Goal: Find specific page/section: Find specific page/section

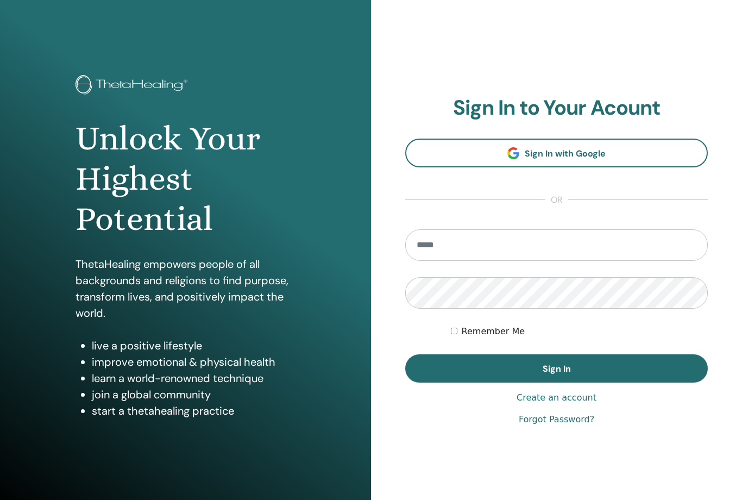
type input "**********"
click at [556, 368] on button "Sign In" at bounding box center [556, 368] width 303 height 28
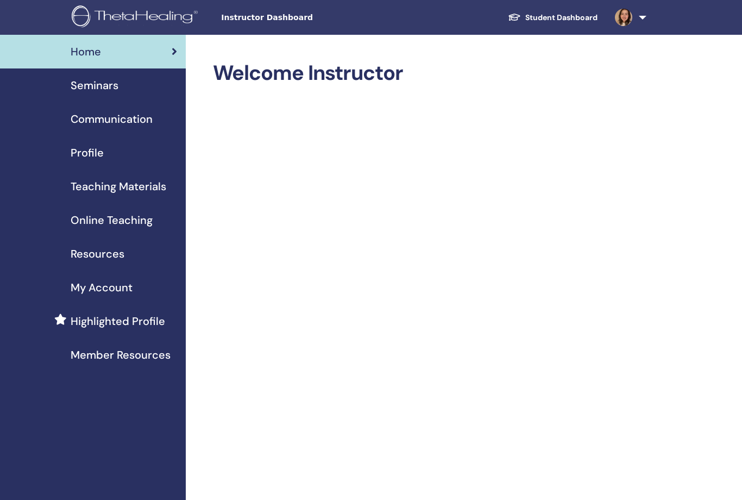
click at [135, 93] on div "Seminars" at bounding box center [93, 85] width 168 height 16
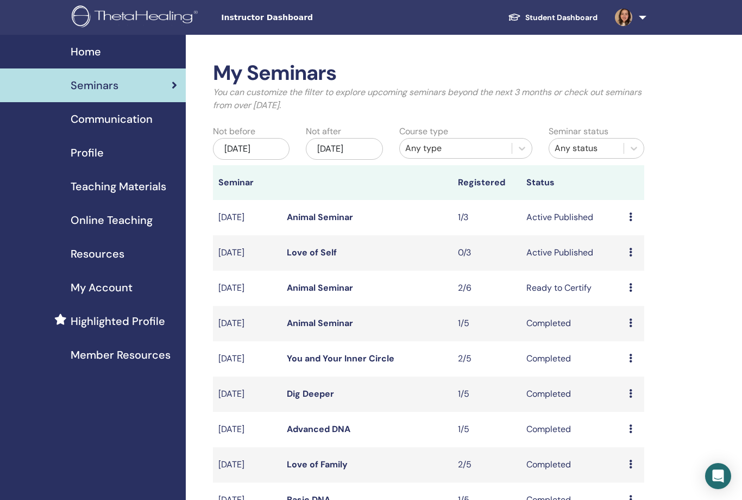
click at [309, 252] on link "Love of Self" at bounding box center [312, 252] width 50 height 11
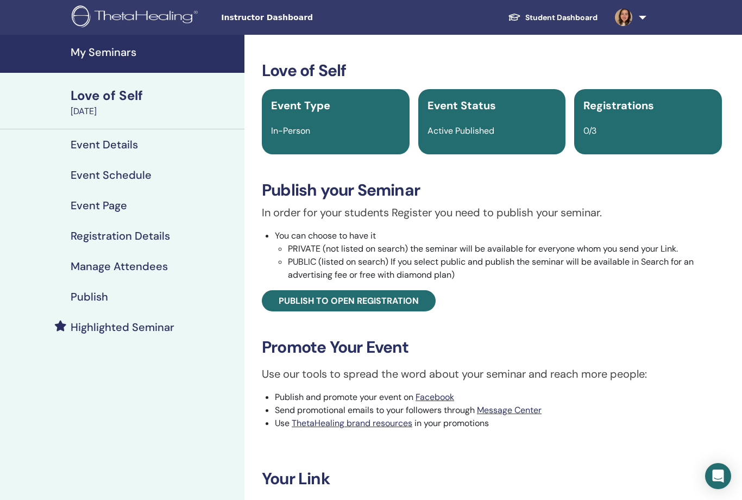
scroll to position [229, 0]
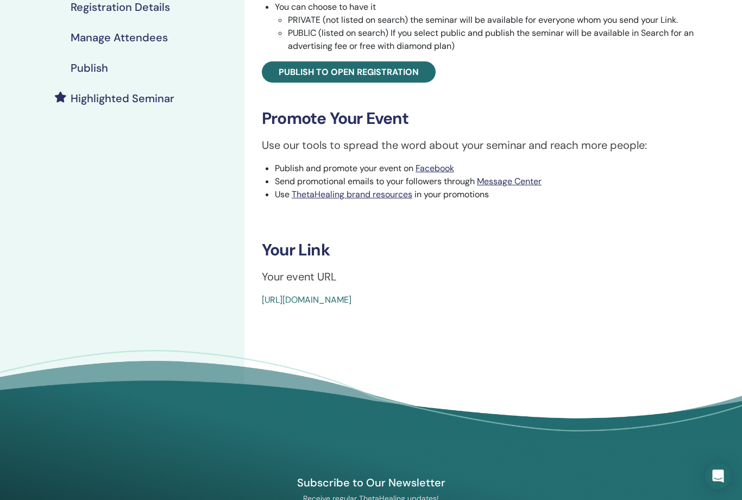
drag, startPoint x: 530, startPoint y: 298, endPoint x: 252, endPoint y: 297, distance: 278.2
click at [252, 297] on div "Love of Self Event Type In-Person Event Status Active Published Registrations 0…" at bounding box center [492, 69] width 482 height 474
copy link "[URL][DOMAIN_NAME]"
